Goal: Find contact information: Find contact information

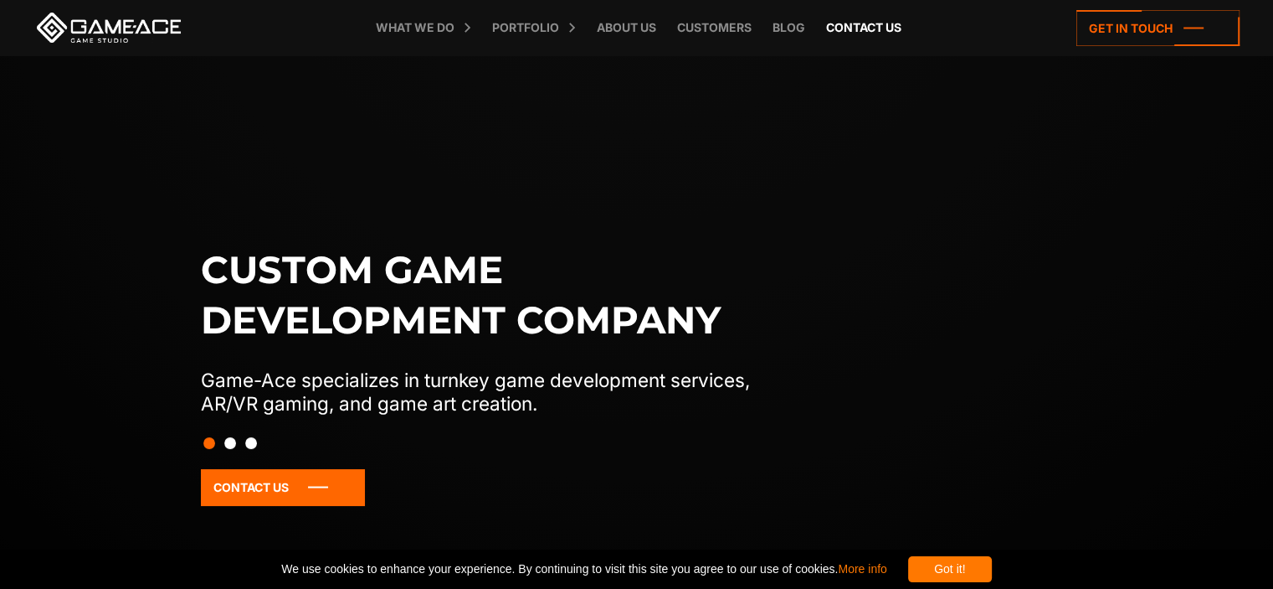
click at [851, 26] on link "Contact us" at bounding box center [864, 27] width 92 height 55
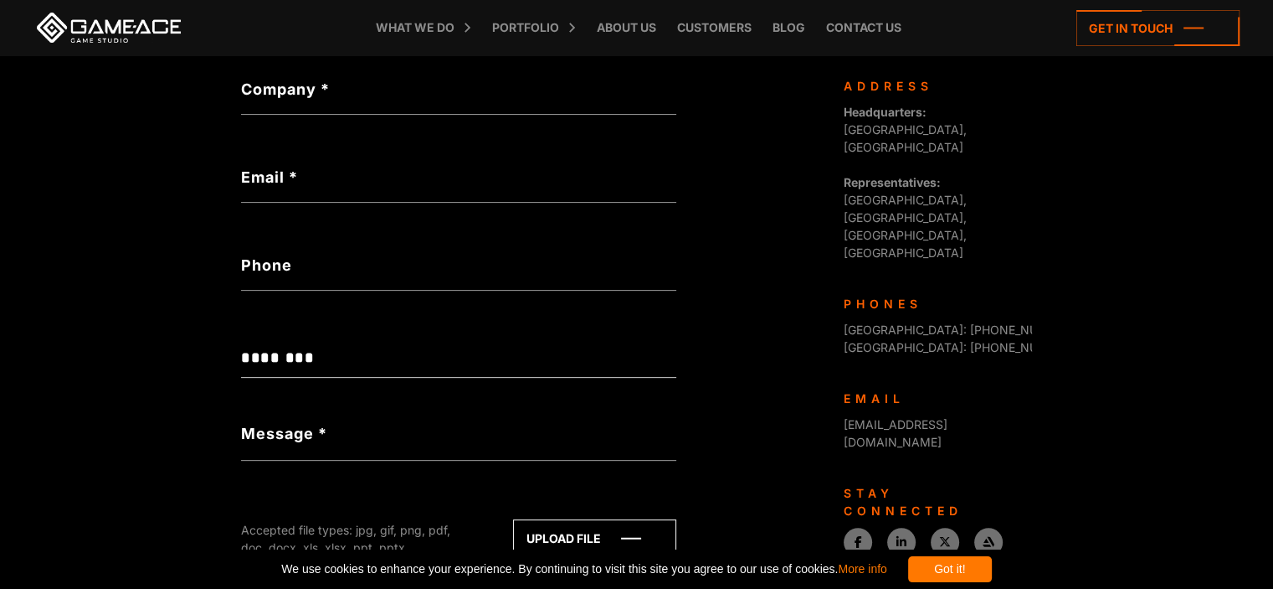
scroll to position [586, 0]
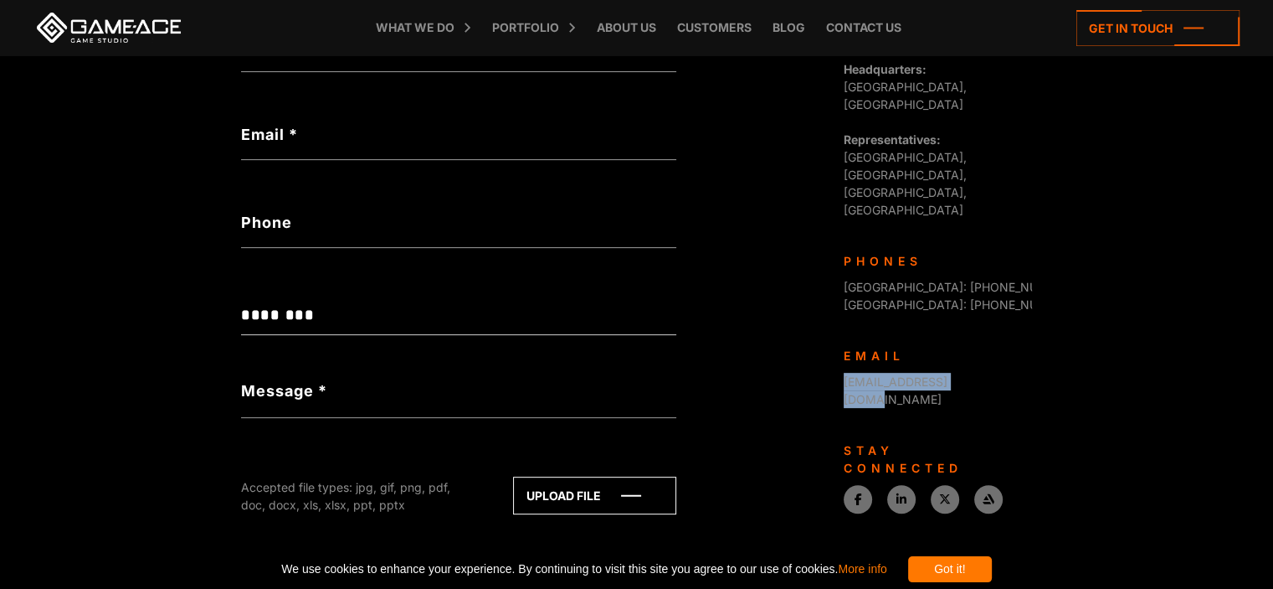
drag, startPoint x: 983, startPoint y: 287, endPoint x: 842, endPoint y: 280, distance: 140.8
click at [842, 280] on div "Game-Ace is a custom game development studio, operating as a division of Progra…" at bounding box center [931, 367] width 201 height 666
copy link "[EMAIL_ADDRESS][DOMAIN_NAME]"
